Goal: Task Accomplishment & Management: Manage account settings

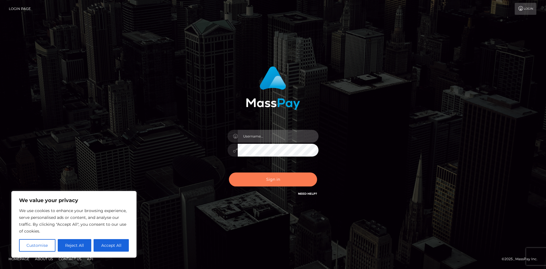
type input "tinan"
click at [289, 176] on button "Sign in" at bounding box center [273, 179] width 88 height 14
type input "tinan"
click at [289, 176] on button "Sign in" at bounding box center [273, 179] width 88 height 14
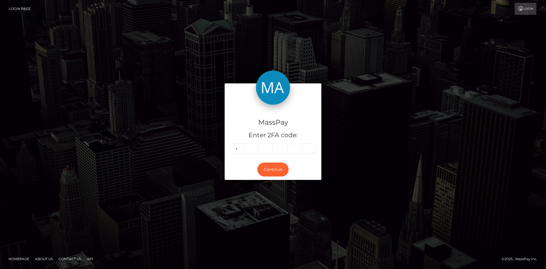
type input "9"
type input "2"
type input "0"
type input "1"
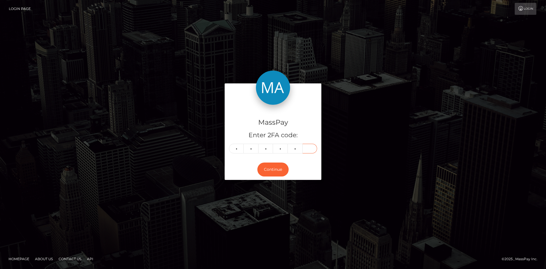
type input "4"
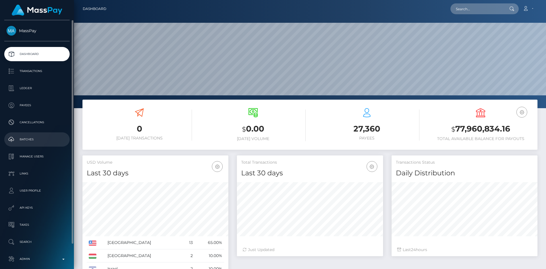
scroll to position [27, 0]
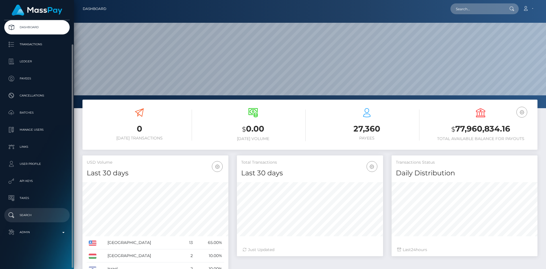
click at [38, 210] on link "Search" at bounding box center [36, 215] width 65 height 14
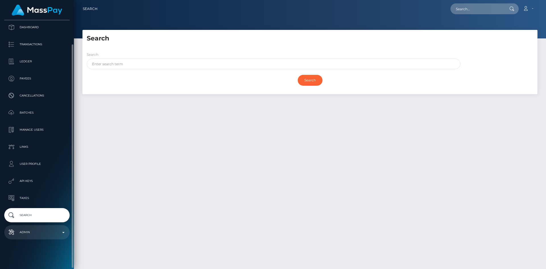
click at [39, 231] on p "Admin" at bounding box center [37, 232] width 61 height 9
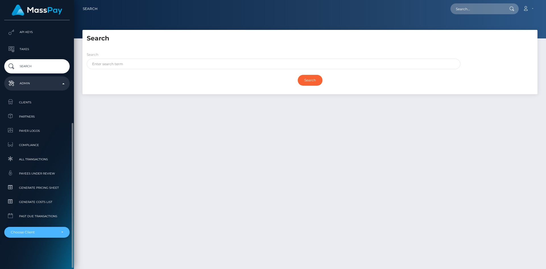
click at [34, 234] on div "Choose Client" at bounding box center [36, 231] width 65 height 11
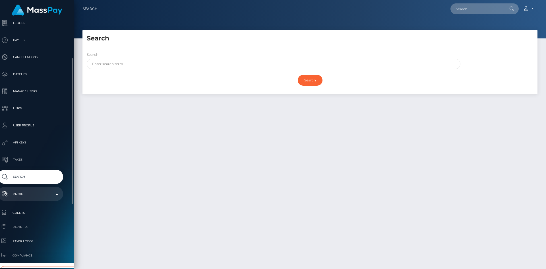
scroll to position [174, 7]
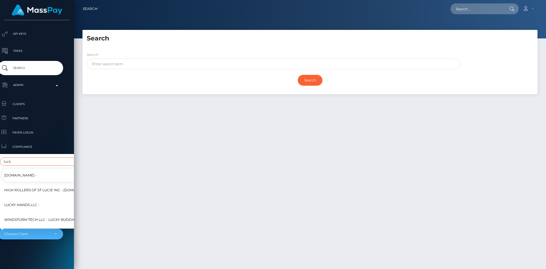
type input "luck"
click at [33, 201] on span "Lucky Hands LLC -" at bounding box center [21, 204] width 35 height 7
select select "327"
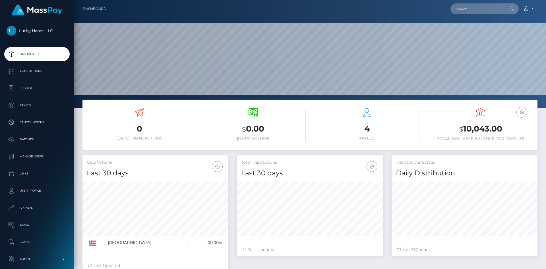
scroll to position [101, 146]
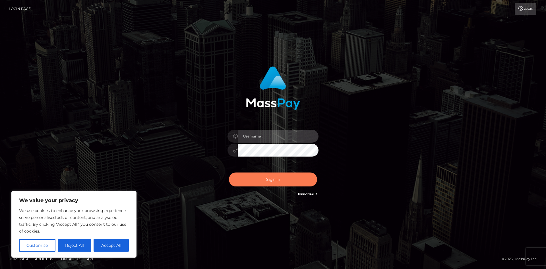
type input "tinan"
click at [282, 178] on button "Sign in" at bounding box center [273, 179] width 88 height 14
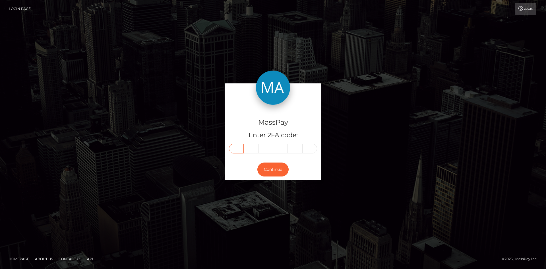
click at [239, 151] on input "text" at bounding box center [236, 148] width 15 height 10
type input "4"
type input "7"
type input "8"
type input "5"
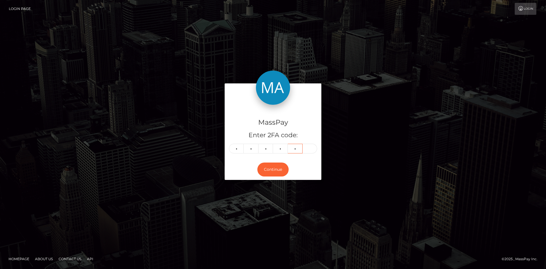
type input "2"
type input "3"
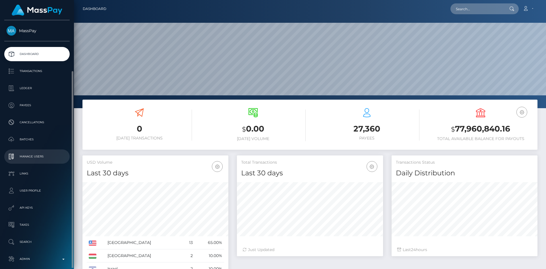
scroll to position [27, 0]
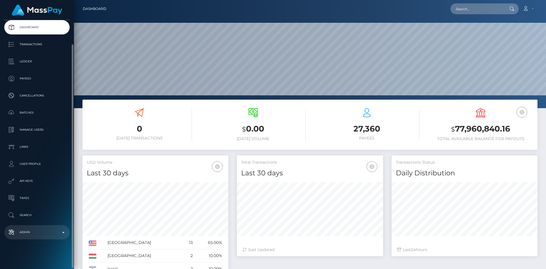
click at [40, 227] on link "Admin" at bounding box center [36, 232] width 65 height 14
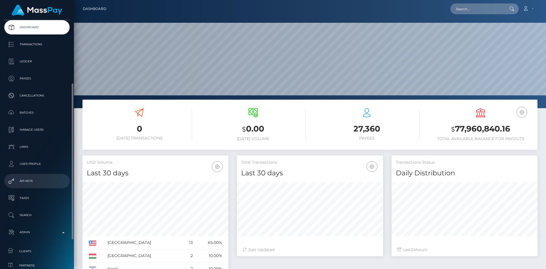
scroll to position [155, 0]
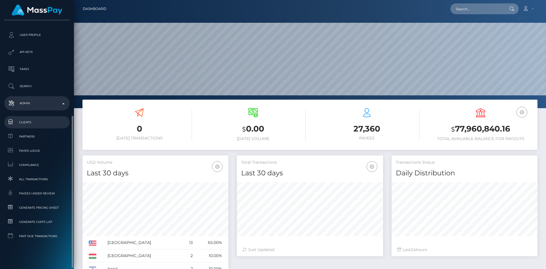
click at [37, 123] on span "Clients" at bounding box center [37, 122] width 61 height 7
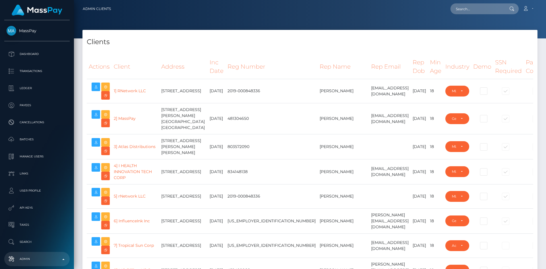
select select "223"
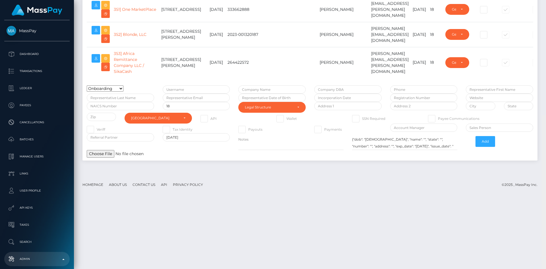
scroll to position [9619, 0]
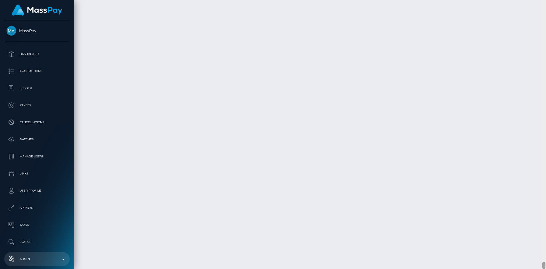
drag, startPoint x: 542, startPoint y: 22, endPoint x: 530, endPoint y: 266, distance: 243.6
click at [530, 266] on div "Admin Clients Loading... Loading..." at bounding box center [310, 134] width 472 height 269
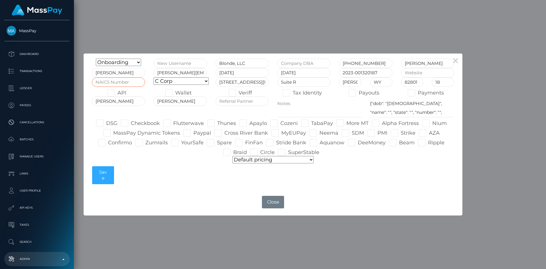
paste input "519290"
type input "519290"
click at [202, 82] on select "C Corp LLC Partnership Nonprofit S Corp Sole Proprietorship Other" at bounding box center [180, 80] width 55 height 7
select select "LLC"
click at [153, 77] on select "C Corp LLC Partnership Nonprofit S Corp Sole Proprietorship Other" at bounding box center [180, 80] width 55 height 7
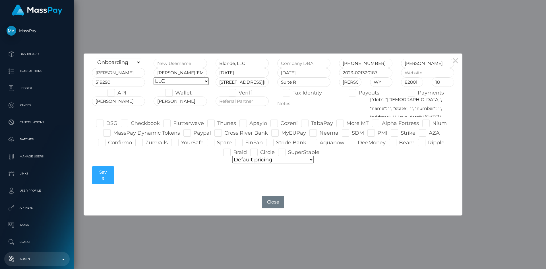
scroll to position [0, 0]
click at [397, 102] on textarea "{"dob": "1979-05-16", "name": "", "state": "", "number": "", "address": "", "ex…" at bounding box center [412, 106] width 84 height 21
click at [403, 103] on textarea "{"dob": "1979-05-16", "name": "", "state": "", "number": "", "address": "", "ex…" at bounding box center [412, 106] width 84 height 21
click at [409, 103] on textarea "{"dob": "1979-05-16", "name": "", "state": "", "number": "", "address": "", "ex…" at bounding box center [412, 106] width 84 height 21
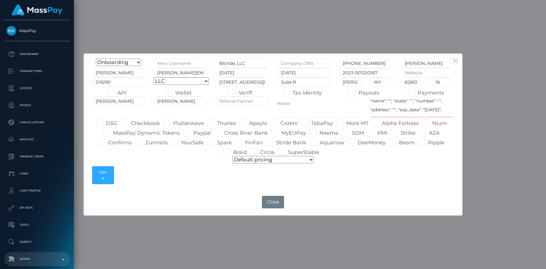
click at [444, 99] on textarea "{"dob": "1979-05-16", "name": "", "state": "", "number": "", "address": "", "ex…" at bounding box center [412, 106] width 84 height 21
paste textarea "30 N Gould Street"
paste textarea "Suite R"
paste textarea "Sheridan"
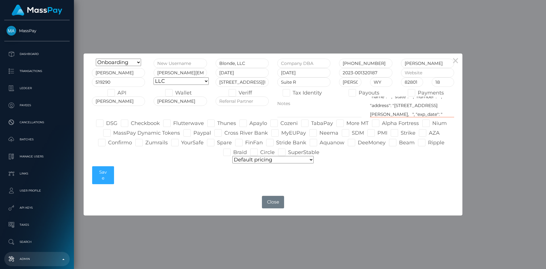
click at [374, 114] on textarea "{"dob": "1979-05-16", "name": "", "state": "", "number": "", "address": "", "ex…" at bounding box center [412, 106] width 84 height 21
click at [412, 106] on textarea "{"dob": "1979-05-16", "name": "", "state": "", "number": "", "address": "", "ex…" at bounding box center [412, 106] width 84 height 21
click at [392, 113] on textarea "{"dob": "1979-05-16", "name": "", "state": "", "number": "", "address": "", "ex…" at bounding box center [412, 106] width 84 height 21
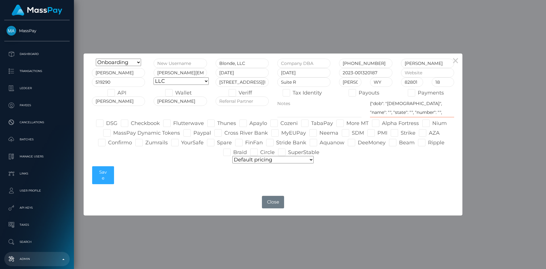
click at [433, 103] on textarea "{"dob": "1979-05-16", "name": "", "state": "", "number": "", "address": "", "ex…" at bounding box center [412, 106] width 84 height 21
paste textarea "Gary Osterberg"
paste textarea "2415689"
click at [413, 105] on textarea "{"dob": "1979-05-16", "name": "", "state": "", "number": "", "address": "", "ex…" at bounding box center [412, 106] width 84 height 21
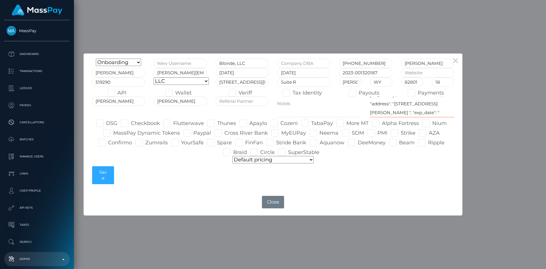
scroll to position [30, 0]
drag, startPoint x: 382, startPoint y: 109, endPoint x: 370, endPoint y: 103, distance: 13.6
click at [370, 103] on textarea "{"dob": "1979-05-16", "name": "", "state": "", "number": "", "address": "", "ex…" at bounding box center [412, 106] width 84 height 21
paste textarea "1 Jarden, Newport Coast, CA, USA"
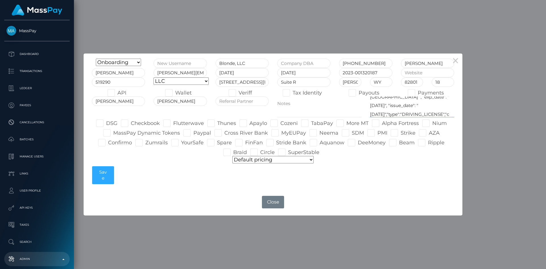
scroll to position [39, 0]
click at [407, 101] on textarea "{"dob": "1979-05-16", "name": "", "state": "", "number": "", "address": "", "ex…" at bounding box center [412, 106] width 84 height 21
click at [414, 101] on textarea "{"dob": "1979-05-16", "name": "", "state": "", "number": "", "address": "", "ex…" at bounding box center [412, 106] width 84 height 21
click at [420, 100] on textarea "{"dob": "1979-05-16", "name": "", "state": "", "number": "", "address": "", "ex…" at bounding box center [412, 106] width 84 height 21
click at [409, 110] on textarea "{"dob": "1979-05-16", "name": "", "state": "", "number": "", "address": "", "ex…" at bounding box center [412, 106] width 84 height 21
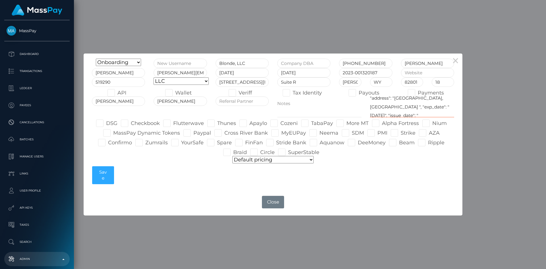
scroll to position [36, 0]
click at [417, 112] on textarea "{"dob": "1979-05-16", "name": "", "state": "", "number": "", "address": "", "ex…" at bounding box center [412, 106] width 84 height 21
click at [374, 113] on textarea "{"dob": "1979-05-16", "name": "", "state": "", "number": "", "address": "", "ex…" at bounding box center [412, 106] width 84 height 21
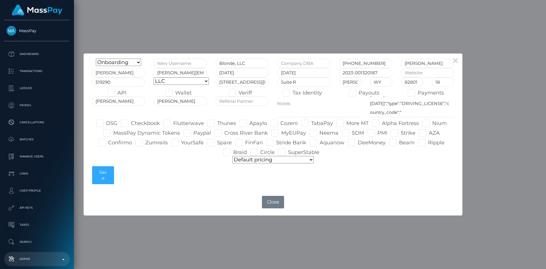
click at [398, 186] on div "Onboarding Live Design Partner Internal Deactivated Declined Blonde, LLC 562-40…" at bounding box center [273, 123] width 371 height 128
click at [392, 112] on textarea "{"dob": "1979-05-16", "name": "", "state": "", "number": "", "address": "", "ex…" at bounding box center [412, 106] width 84 height 21
click at [370, 112] on textarea "{"dob": "1979-05-16", "name": "", "state": "", "number": "", "address": "", "ex…" at bounding box center [412, 106] width 84 height 21
click at [393, 112] on textarea "{"dob": "1979-05-16", "name": "", "state": "", "number": "", "address": "", "ex…" at bounding box center [412, 106] width 84 height 21
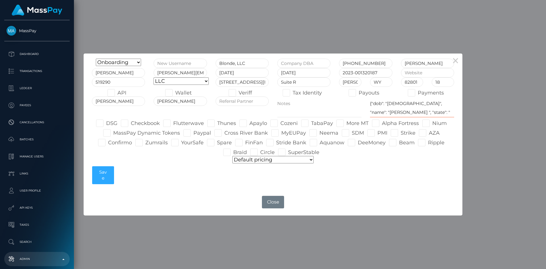
type textarea "{"dob": "1956-04-12", "name": "Gary Osterberg", "state": "CA", "number": "24156…"
click at [117, 91] on span at bounding box center [117, 93] width 0 height 6
click at [117, 91] on input "API" at bounding box center [119, 91] width 4 height 4
checkbox input "true"
click at [358, 92] on span at bounding box center [358, 93] width 0 height 6
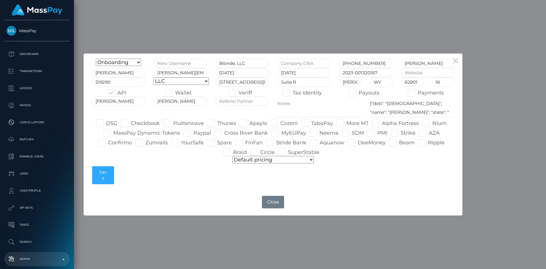
click at [358, 92] on input "Payouts" at bounding box center [360, 91] width 4 height 4
checkbox input "true"
paste input "https://www.blonde.social"
type input "https://www.blonde.social"
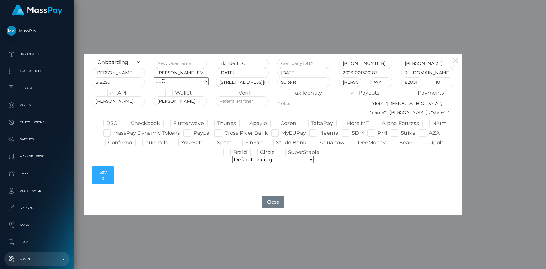
scroll to position [0, 0]
drag, startPoint x: 107, startPoint y: 131, endPoint x: 126, endPoint y: 129, distance: 19.7
click at [113, 131] on span at bounding box center [113, 133] width 0 height 6
click at [113, 131] on input "MassPay Dynamic Tokens" at bounding box center [115, 131] width 4 height 4
checkbox input "true"
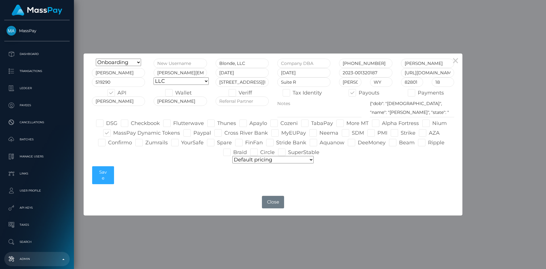
click at [131, 123] on span at bounding box center [131, 123] width 0 height 6
click at [131, 123] on input "Checkbook" at bounding box center [133, 121] width 4 height 4
checkbox input "true"
click at [249, 122] on span at bounding box center [249, 123] width 0 height 6
click at [249, 122] on input "Apaylo" at bounding box center [251, 121] width 4 height 4
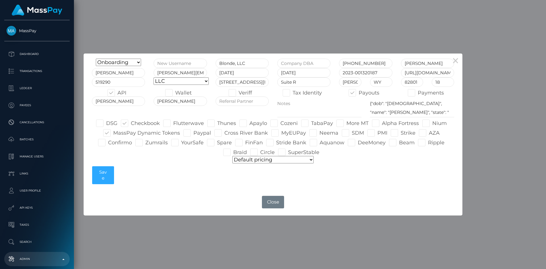
checkbox input "true"
click at [382, 122] on span at bounding box center [382, 123] width 0 height 6
click at [382, 122] on input "Alpha Fortress" at bounding box center [384, 121] width 4 height 4
checkbox input "true"
click at [108, 144] on span at bounding box center [108, 142] width 0 height 6
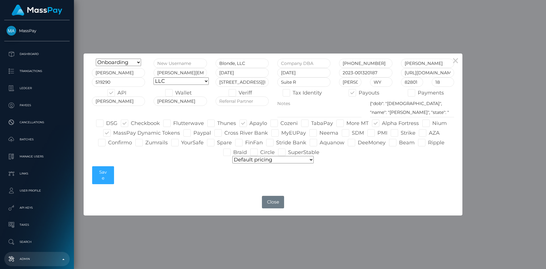
click at [108, 142] on input "Confirmo" at bounding box center [110, 141] width 4 height 4
checkbox input "true"
click at [400, 134] on span at bounding box center [400, 133] width 0 height 6
click at [400, 133] on input "Strike" at bounding box center [402, 131] width 4 height 4
checkbox input "true"
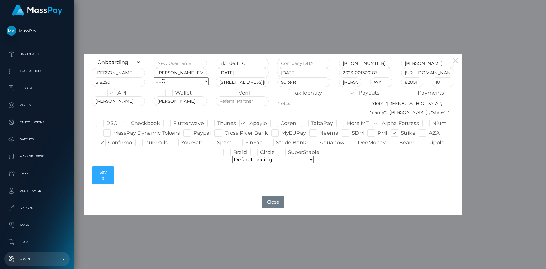
click at [280, 122] on span at bounding box center [280, 123] width 0 height 6
click at [280, 122] on input "Cozeni" at bounding box center [282, 121] width 4 height 4
checkbox input "true"
click at [102, 171] on button "Save" at bounding box center [103, 175] width 22 height 18
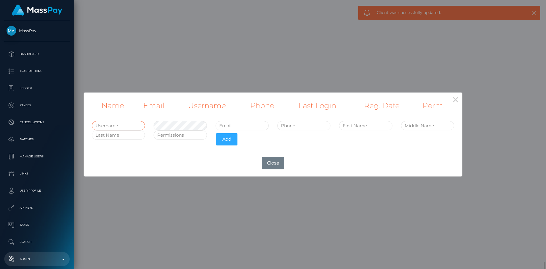
type input "tinan"
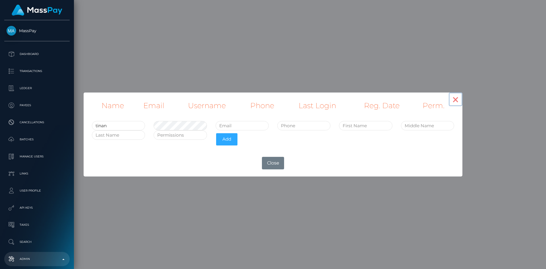
click at [452, 98] on button "×" at bounding box center [455, 99] width 14 height 14
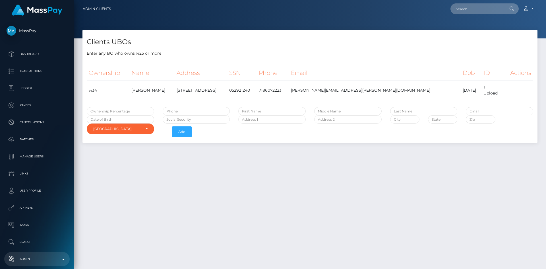
select select "223"
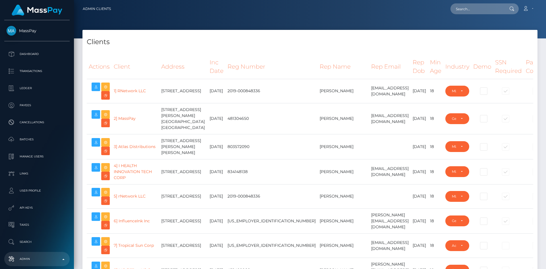
select select "223"
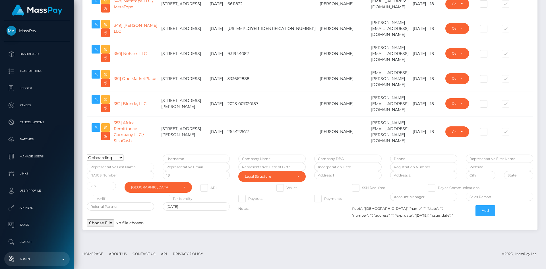
scroll to position [9619, 0]
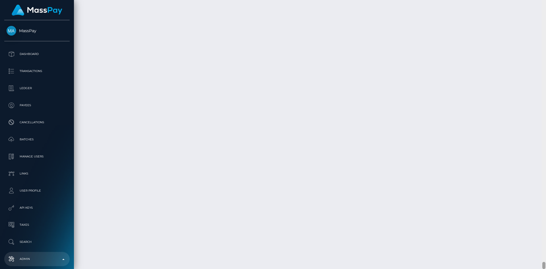
drag, startPoint x: 544, startPoint y: 15, endPoint x: 511, endPoint y: 277, distance: 264.5
click at [511, 268] on html "MassPay Dashboard Transactions Ledger Payees Cancellations Links" at bounding box center [273, 134] width 546 height 269
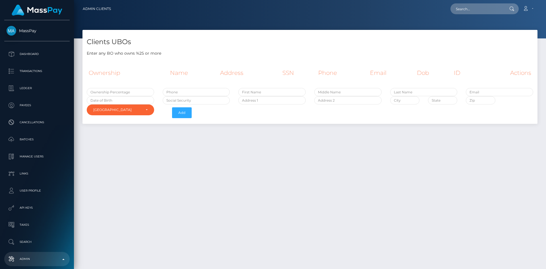
select select "223"
click at [129, 91] on input "text" at bounding box center [120, 92] width 67 height 8
type input "80"
paste input "Troy Osterberg"
drag, startPoint x: 269, startPoint y: 90, endPoint x: 251, endPoint y: 91, distance: 18.2
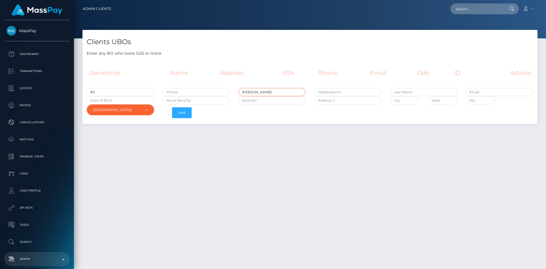
click at [251, 91] on input "Troy Osterberg" at bounding box center [271, 92] width 67 height 8
type input "Troy Osterberg"
drag, startPoint x: 251, startPoint y: 91, endPoint x: 345, endPoint y: 130, distance: 101.7
click at [345, 131] on div "Clients UBOs Enter any BO who owns %25 or more Ownership Name Address SSN Phone…" at bounding box center [310, 147] width 472 height 234
drag, startPoint x: 269, startPoint y: 91, endPoint x: 251, endPoint y: 91, distance: 17.9
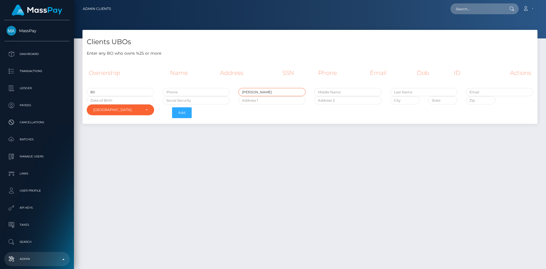
click at [251, 91] on input "Troy Osterberg" at bounding box center [271, 92] width 67 height 8
paste input "Osterberg"
type input "Osterberg"
drag, startPoint x: 267, startPoint y: 91, endPoint x: 250, endPoint y: 90, distance: 16.8
click at [250, 90] on input "Troy Osterberg" at bounding box center [271, 92] width 67 height 8
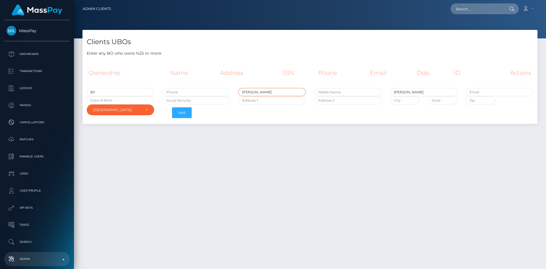
type input "Troy"
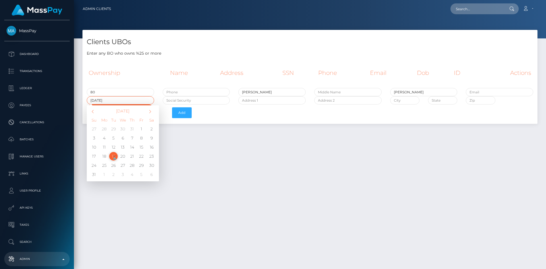
paste input "06-03-95"
drag, startPoint x: 108, startPoint y: 100, endPoint x: 61, endPoint y: 101, distance: 47.5
click at [61, 101] on div "MassPay Dashboard Transactions Ledger Payees 1" at bounding box center [273, 134] width 546 height 269
click at [237, 141] on div "Clients UBOs Enter any BO who owns %25 or more Ownership Name Address SSN Phone…" at bounding box center [310, 147] width 472 height 234
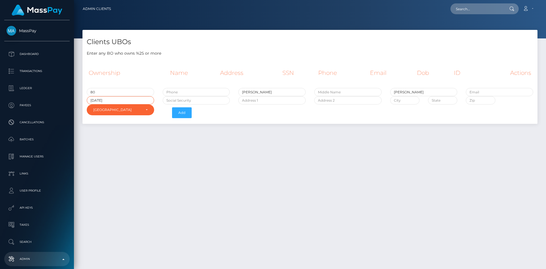
click at [97, 101] on input "2025-08-19" at bounding box center [120, 100] width 67 height 8
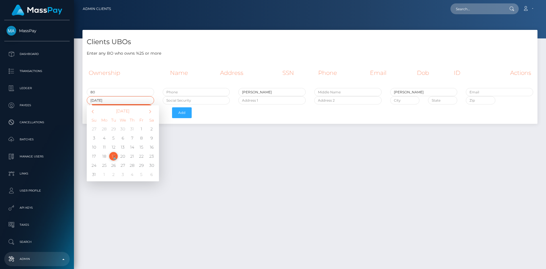
click at [98, 101] on input "2025-08-19" at bounding box center [120, 100] width 67 height 8
click at [103, 101] on input "1995-08-19" at bounding box center [120, 100] width 67 height 8
click at [112, 99] on input "1995-03-19" at bounding box center [120, 100] width 67 height 8
type input "1995-03-06"
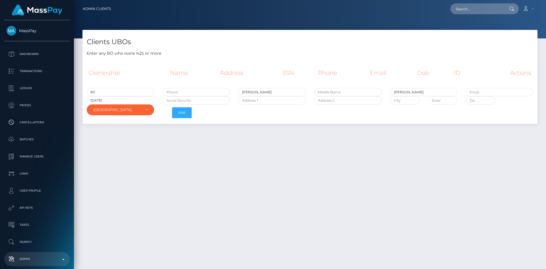
click at [267, 194] on div "Clients UBOs Enter any BO who owns %25 or more Ownership Name Address SSN Phone…" at bounding box center [310, 147] width 472 height 234
paste input "615-82-1419"
type input "615-82-1419"
paste input "949-910-4595"
type input "949-910-4595"
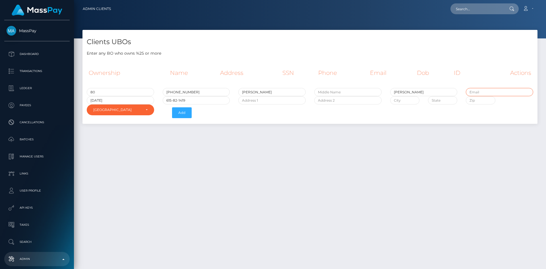
paste input "troy@blonde.social"
type input "troy@blonde.social"
paste input "1012 S Stanley Avenue-"
type input "1012 S Stanley Avenue"
paste input "Los Angeles"
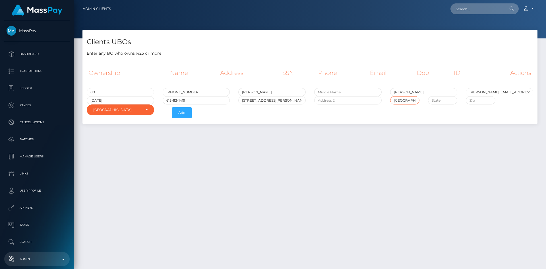
type input "Los Angeles"
click at [444, 100] on input "text" at bounding box center [442, 100] width 29 height 8
type input "CA"
paste input "90019"
type input "90019"
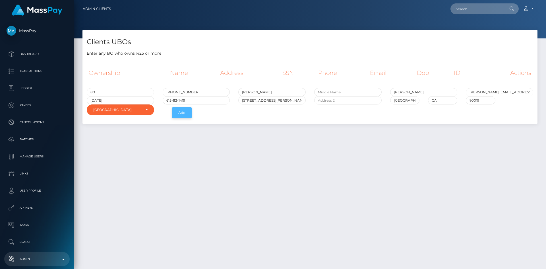
click at [182, 113] on button "Add" at bounding box center [182, 112] width 20 height 11
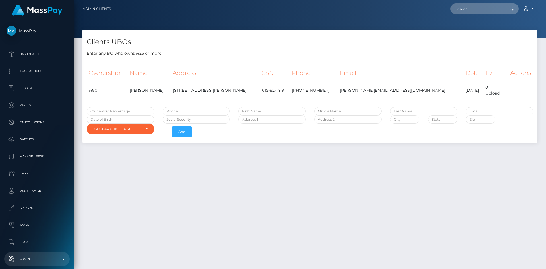
select select "223"
click at [485, 92] on div "Upload" at bounding box center [493, 93] width 17 height 6
click at [492, 94] on div "Upload" at bounding box center [493, 93] width 17 height 6
click at [485, 95] on div "Upload" at bounding box center [493, 93] width 17 height 6
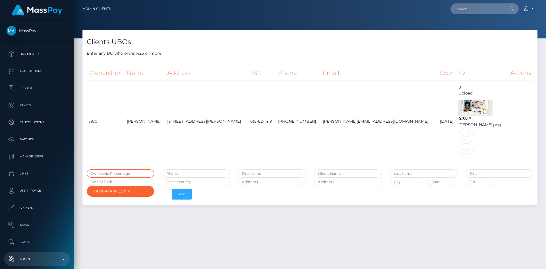
click at [120, 173] on input "text" at bounding box center [120, 173] width 67 height 8
type input "20"
paste input "[PERSON_NAME]"
type input "[PERSON_NAME]"
paste input "[PERSON_NAME]"
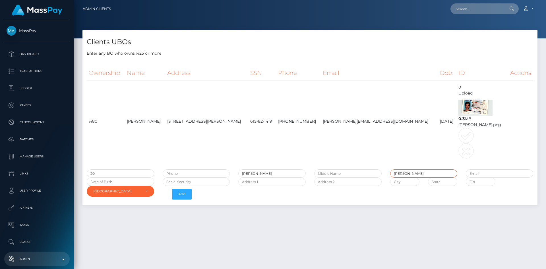
type input "[PERSON_NAME]"
paste input "[PERSON_NAME][EMAIL_ADDRESS][DOMAIN_NAME]"
type input "[PERSON_NAME][EMAIL_ADDRESS][DOMAIN_NAME]"
paste input "[PHONE_NUMBER]"
type input "[PHONE_NUMBER]"
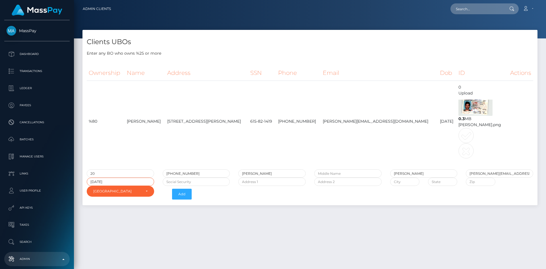
click at [129, 182] on input "2025-08-19" at bounding box center [120, 181] width 67 height 8
click at [103, 182] on input "2025-08-19" at bounding box center [120, 181] width 67 height 8
click at [97, 181] on input "2025-08-19" at bounding box center [120, 181] width 67 height 8
click at [103, 183] on input "1956-08-19" at bounding box center [120, 181] width 67 height 8
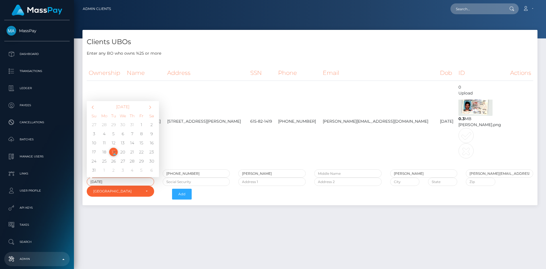
click at [128, 180] on input "1956-04-19" at bounding box center [120, 181] width 67 height 8
type input "[DATE]"
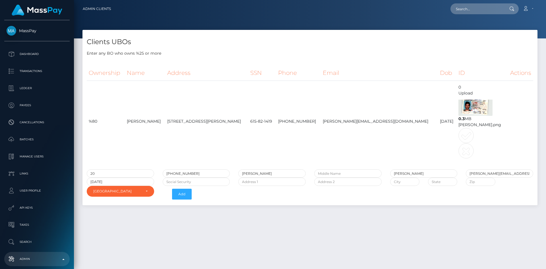
click at [244, 230] on div "Clients UBOs Enter any BO who owns %25 or more Ownership Name Address SSN Phone…" at bounding box center [310, 147] width 472 height 234
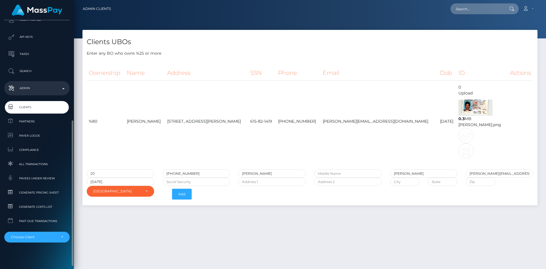
click at [32, 110] on span "Clients" at bounding box center [37, 107] width 61 height 7
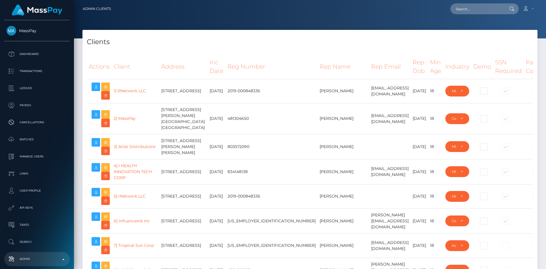
select select "223"
click at [27, 203] on link "API Keys" at bounding box center [36, 207] width 65 height 14
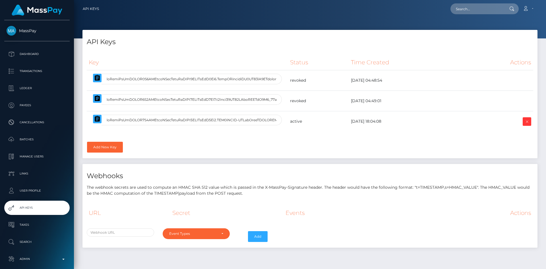
select select
click at [98, 119] on icon "button" at bounding box center [97, 118] width 7 height 7
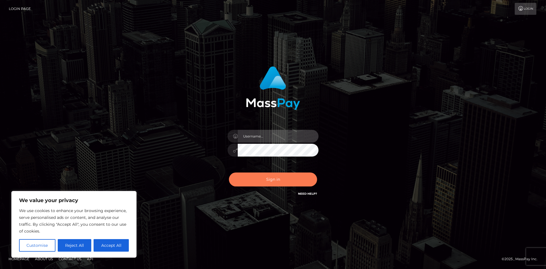
type input "tinan"
click at [286, 180] on button "Sign in" at bounding box center [273, 179] width 88 height 14
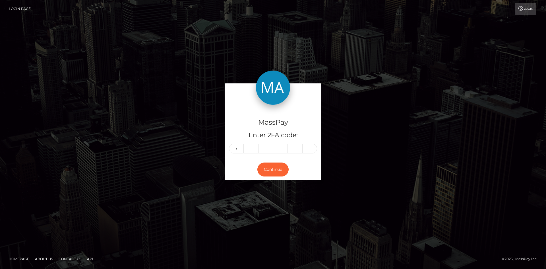
type input "4"
type input "0"
type input "4"
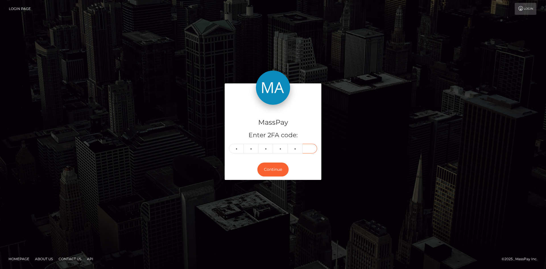
type input "3"
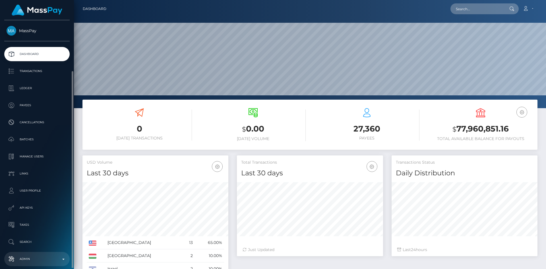
scroll to position [101, 146]
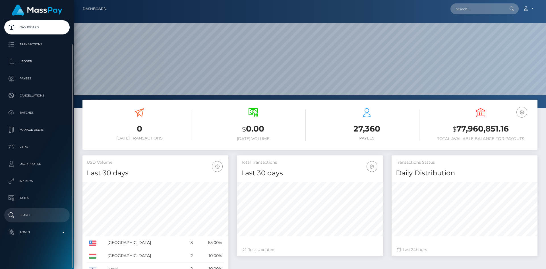
click at [35, 213] on p "Search" at bounding box center [37, 215] width 61 height 9
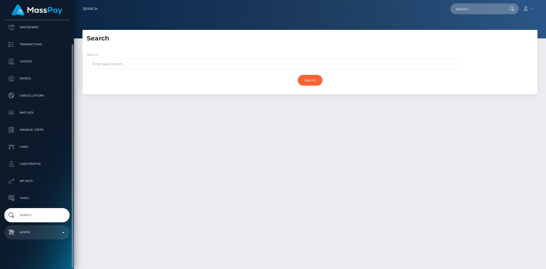
click at [39, 233] on p "Admin" at bounding box center [37, 232] width 61 height 9
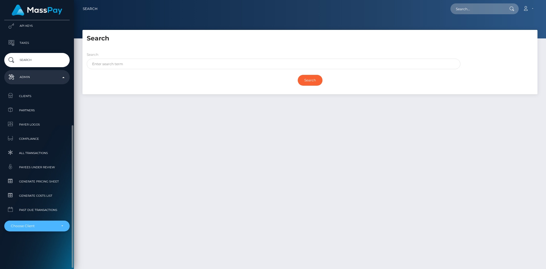
click at [45, 224] on div "Choose Client" at bounding box center [34, 225] width 46 height 5
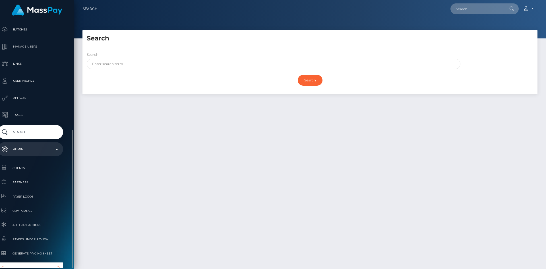
scroll to position [167, 7]
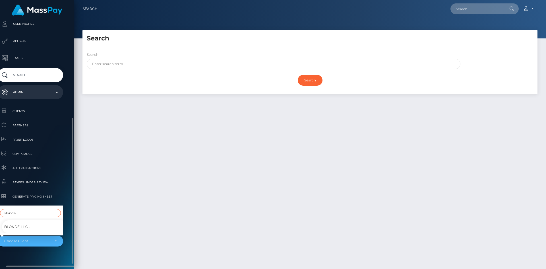
type input "blonde"
click at [41, 221] on link "Blonde, LLC -" at bounding box center [34, 226] width 65 height 13
select select "352"
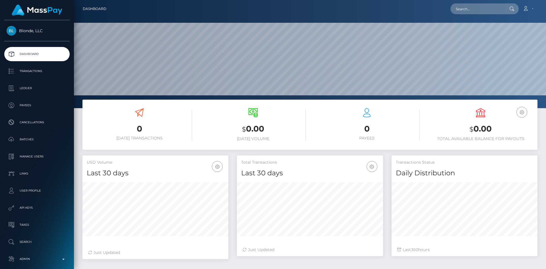
scroll to position [101, 146]
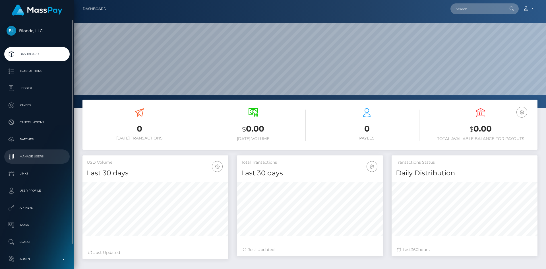
click at [40, 159] on p "Manage Users" at bounding box center [37, 156] width 61 height 9
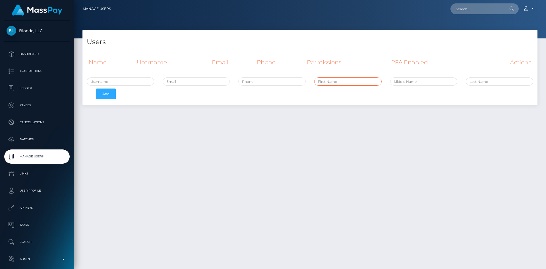
paste input "Devutopian Devutopian"
type input "Devutopian Devutopian"
paste input "Devutopian Devutopian"
drag, startPoint x: 490, startPoint y: 81, endPoint x: 454, endPoint y: 82, distance: 36.1
click at [454, 82] on div "Devutopian Devutopian Devutopian Devutopian Add" at bounding box center [309, 89] width 455 height 25
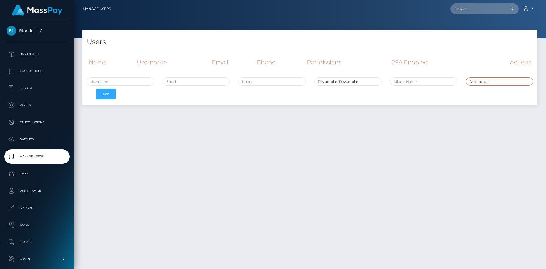
type input "Devutopian"
drag, startPoint x: 338, startPoint y: 83, endPoint x: 284, endPoint y: 83, distance: 54.0
click at [284, 83] on div "Devutopian Devutopian Devutopian Add" at bounding box center [309, 89] width 455 height 25
type input "Devutopian"
paste input "webutopianexperts@gmail.com"
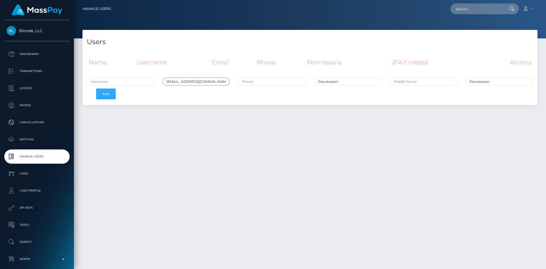
type input "webutopianexperts@gmail.com"
paste input "Devutopian1"
type input "Devutopian2.prod"
paste input "17986414290"
type input "17986414290"
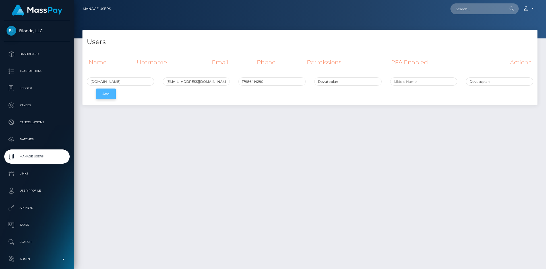
click at [109, 92] on button "Add" at bounding box center [106, 93] width 20 height 11
